Goal: Understand process/instructions: Learn how to perform a task or action

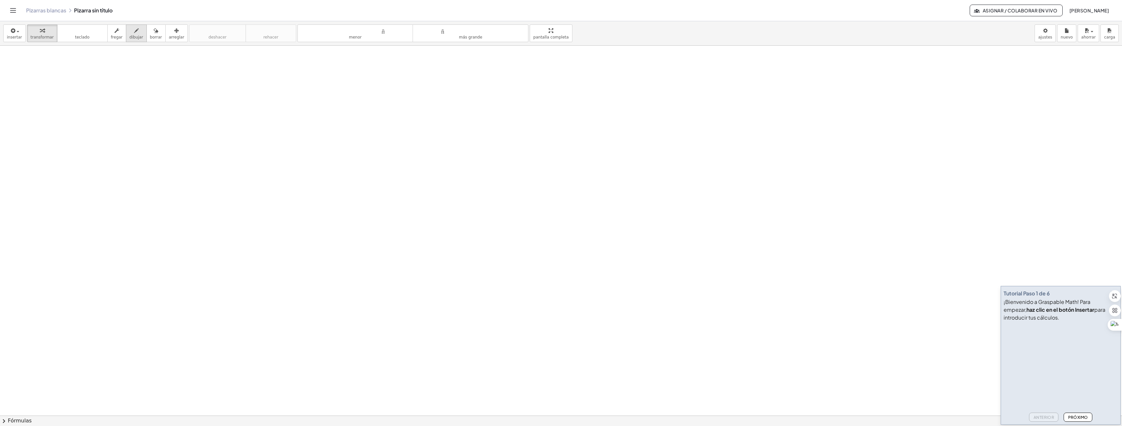
click at [134, 32] on icon "button" at bounding box center [136, 31] width 5 height 8
click at [146, 32] on button "borrar" at bounding box center [155, 33] width 19 height 18
click at [134, 34] on button "dibujar" at bounding box center [136, 33] width 21 height 18
click at [154, 34] on icon "button" at bounding box center [156, 31] width 5 height 8
drag, startPoint x: 200, startPoint y: 105, endPoint x: 201, endPoint y: 126, distance: 20.6
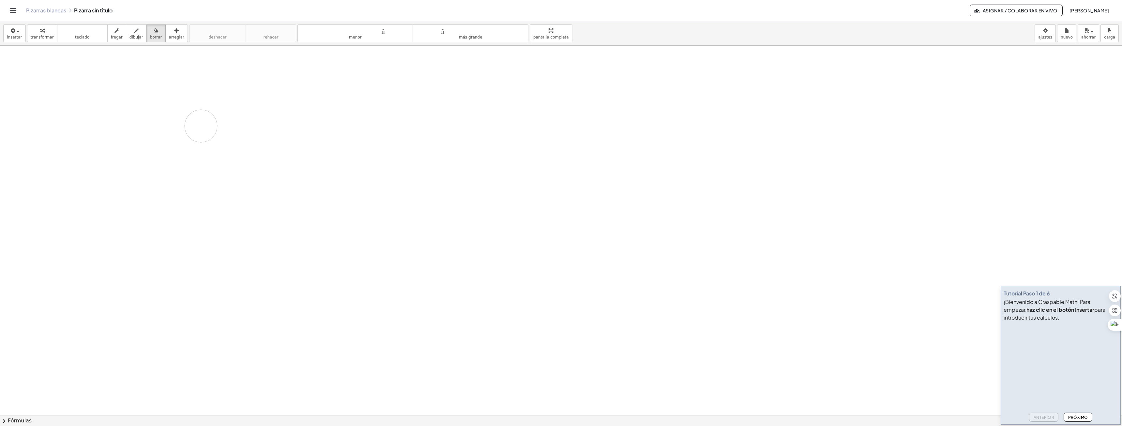
drag, startPoint x: 131, startPoint y: 33, endPoint x: 221, endPoint y: 112, distance: 119.0
click at [133, 36] on button "dibujar" at bounding box center [136, 33] width 21 height 18
drag, startPoint x: 221, startPoint y: 112, endPoint x: 154, endPoint y: 73, distance: 77.4
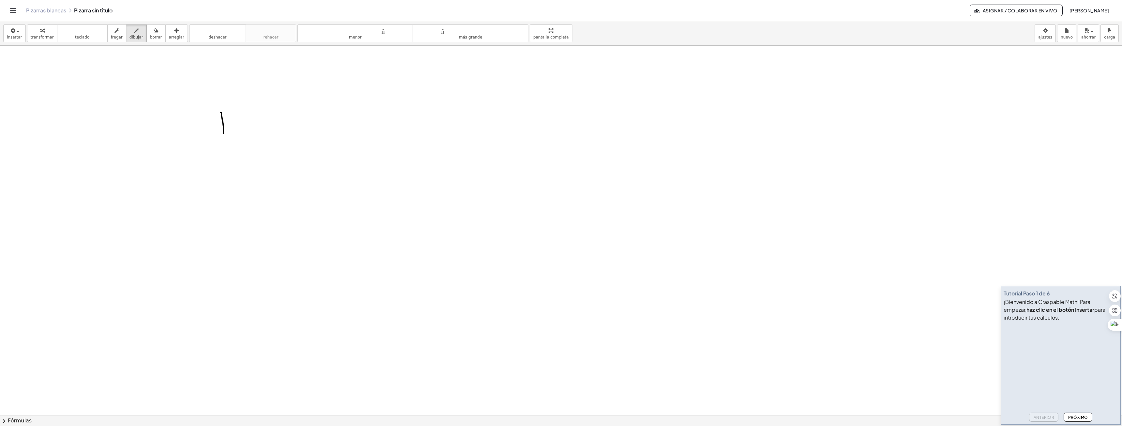
drag, startPoint x: 145, startPoint y: 30, endPoint x: 235, endPoint y: 111, distance: 121.1
click at [146, 35] on button "borrar" at bounding box center [155, 33] width 19 height 18
drag, startPoint x: 242, startPoint y: 113, endPoint x: 226, endPoint y: 117, distance: 16.0
click at [134, 31] on icon "button" at bounding box center [136, 31] width 5 height 8
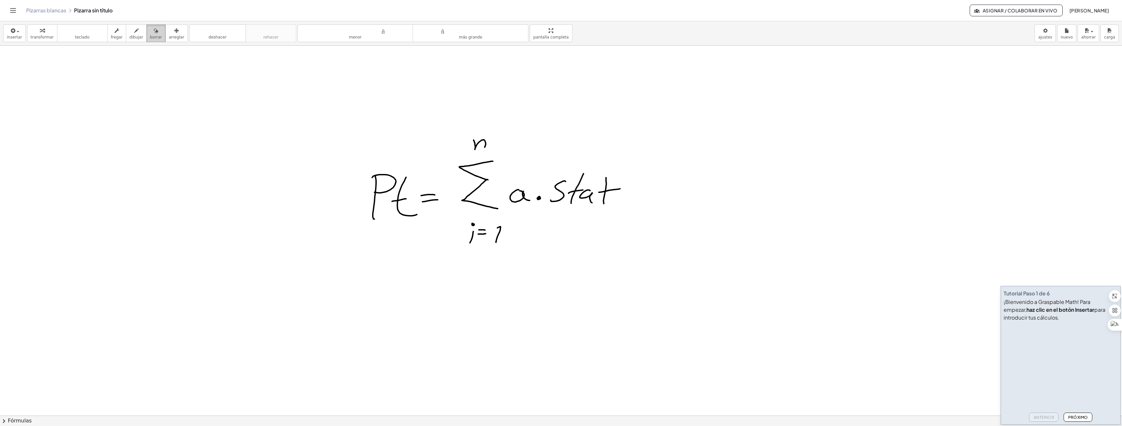
click at [154, 30] on icon "button" at bounding box center [156, 31] width 5 height 8
drag, startPoint x: 462, startPoint y: 140, endPoint x: 487, endPoint y: 138, distance: 25.5
click at [130, 35] on font "dibujar" at bounding box center [137, 37] width 14 height 5
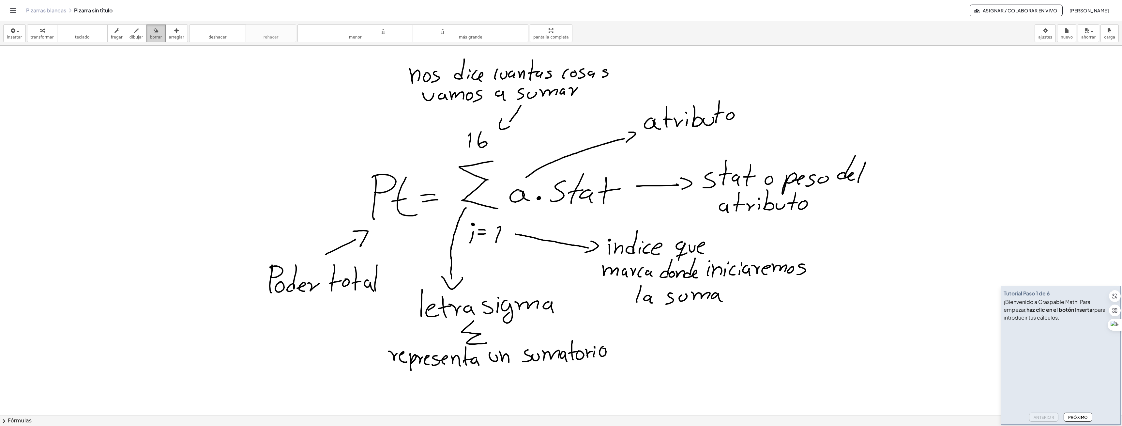
click at [154, 32] on icon "button" at bounding box center [156, 31] width 5 height 8
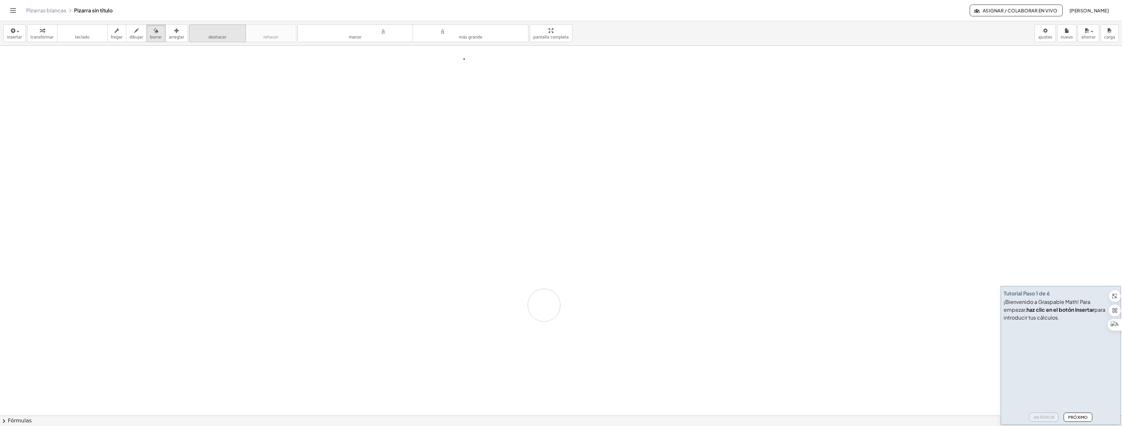
drag, startPoint x: 386, startPoint y: 95, endPoint x: 207, endPoint y: 27, distance: 191.8
click at [134, 35] on font "dibujar" at bounding box center [137, 37] width 14 height 5
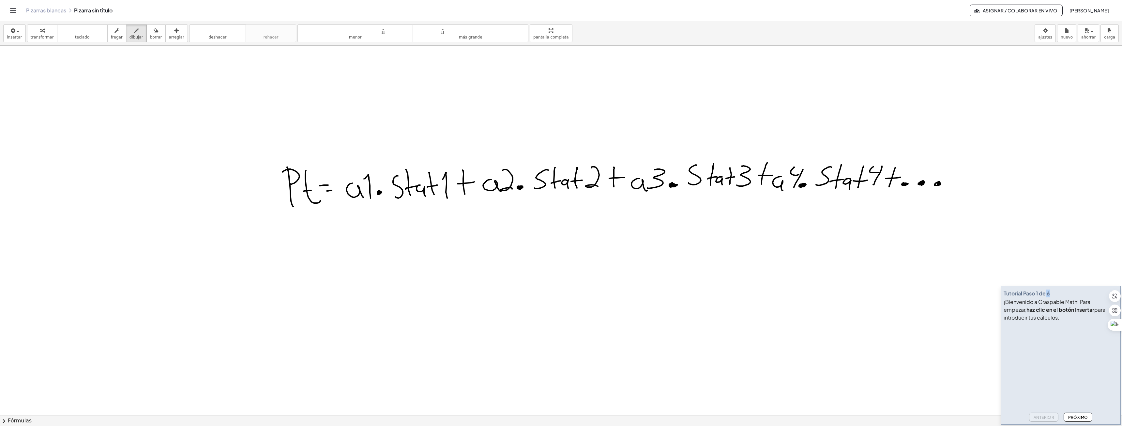
drag, startPoint x: 1097, startPoint y: 292, endPoint x: 1046, endPoint y: 297, distance: 51.1
click at [1046, 296] on div "Tutorial Paso 1 de 6" at bounding box center [1061, 293] width 114 height 9
click at [1099, 295] on div "Tutorial Paso 1 de 6" at bounding box center [1061, 293] width 114 height 9
